Goal: Task Accomplishment & Management: Manage account settings

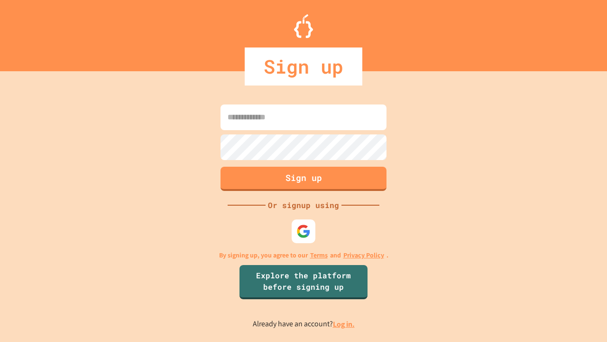
click at [344, 324] on link "Log in." at bounding box center [344, 324] width 22 height 10
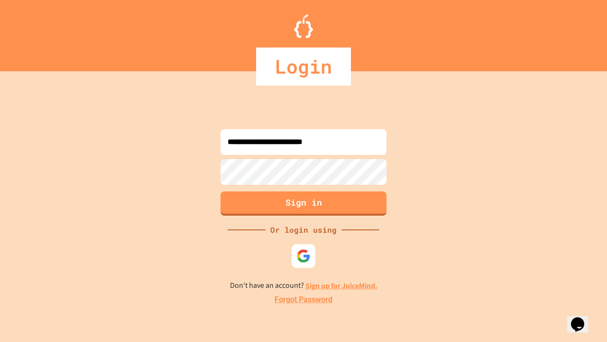
type input "**********"
